Goal: Task Accomplishment & Management: Manage account settings

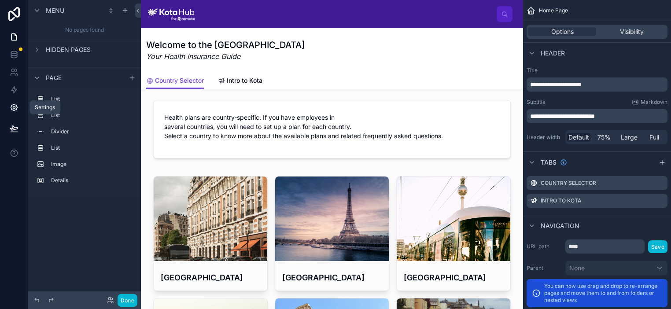
click at [13, 107] on icon at bounding box center [14, 108] width 2 height 2
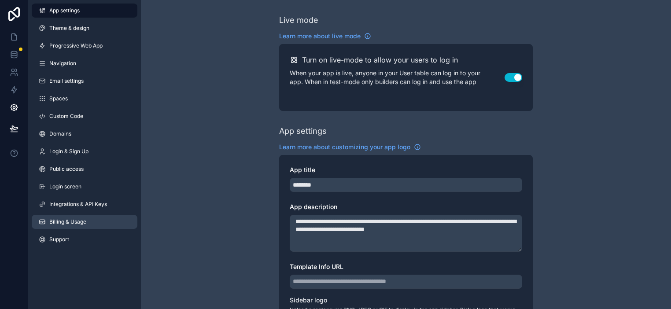
click at [78, 221] on span "Billing & Usage" at bounding box center [67, 221] width 37 height 7
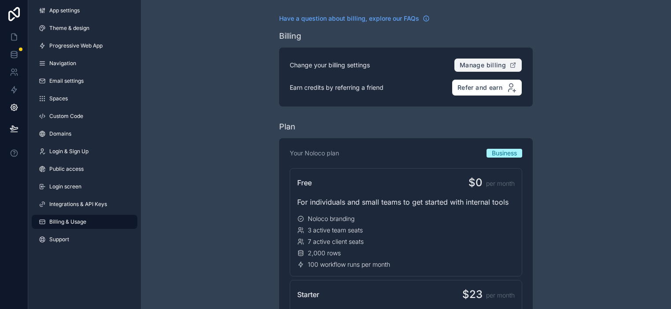
click at [484, 62] on span "Manage billing" at bounding box center [483, 65] width 46 height 8
